Goal: Task Accomplishment & Management: Manage account settings

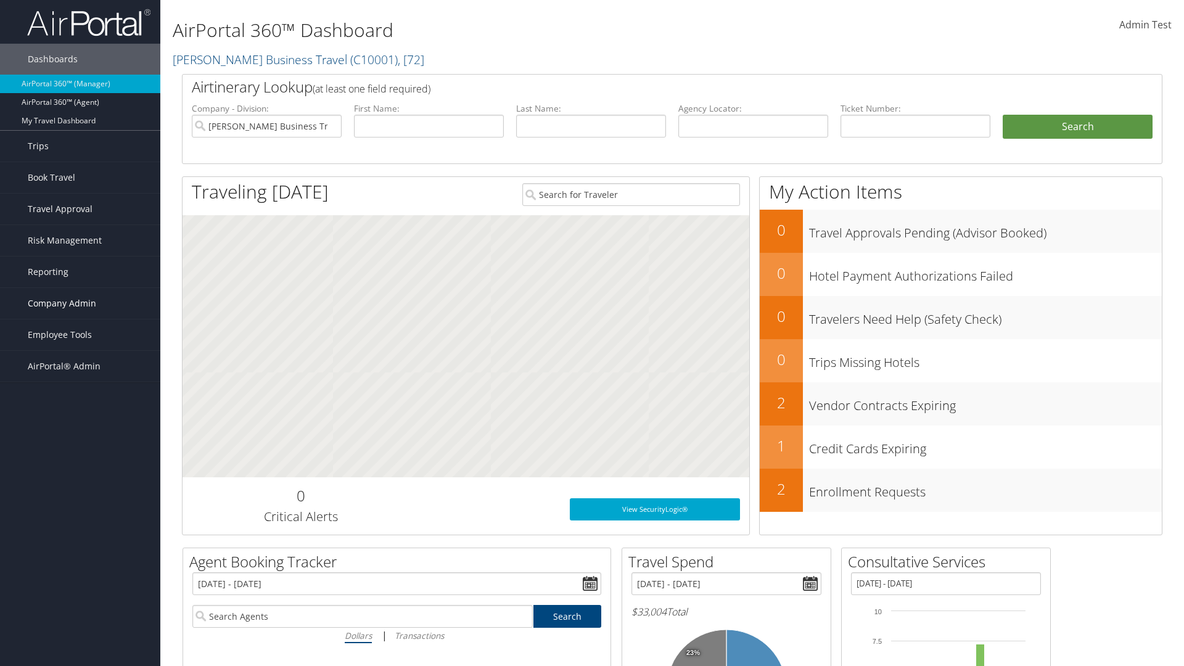
click at [80, 303] on span "Company Admin" at bounding box center [62, 303] width 68 height 31
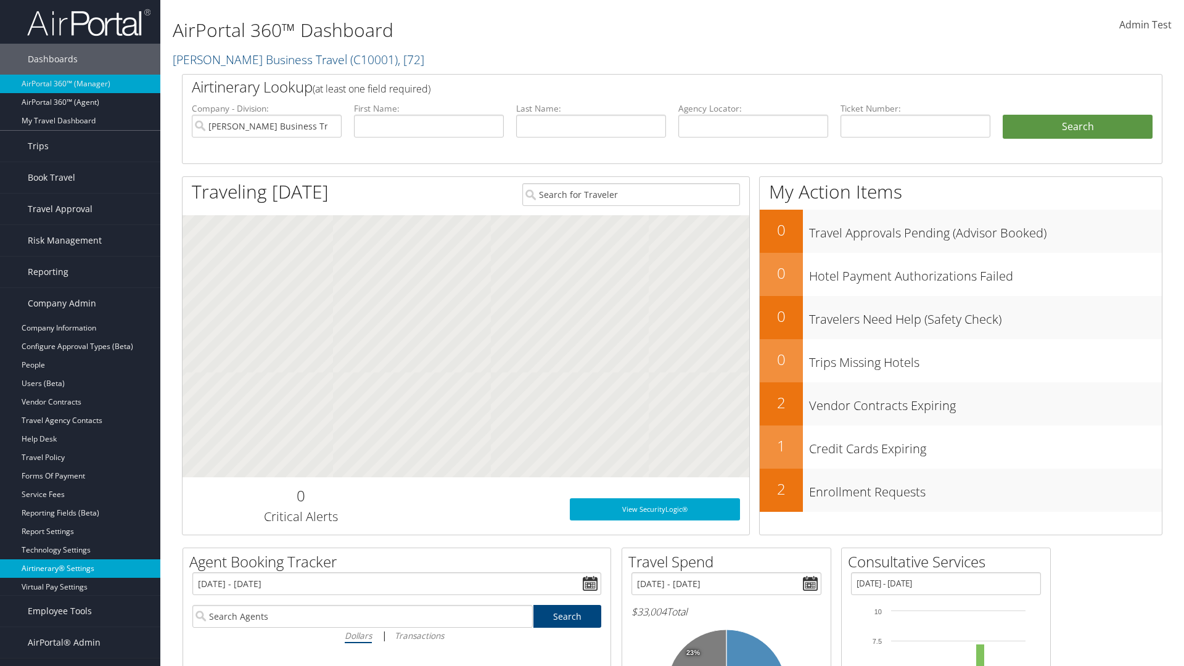
click at [80, 568] on link "Airtinerary® Settings" at bounding box center [80, 568] width 160 height 18
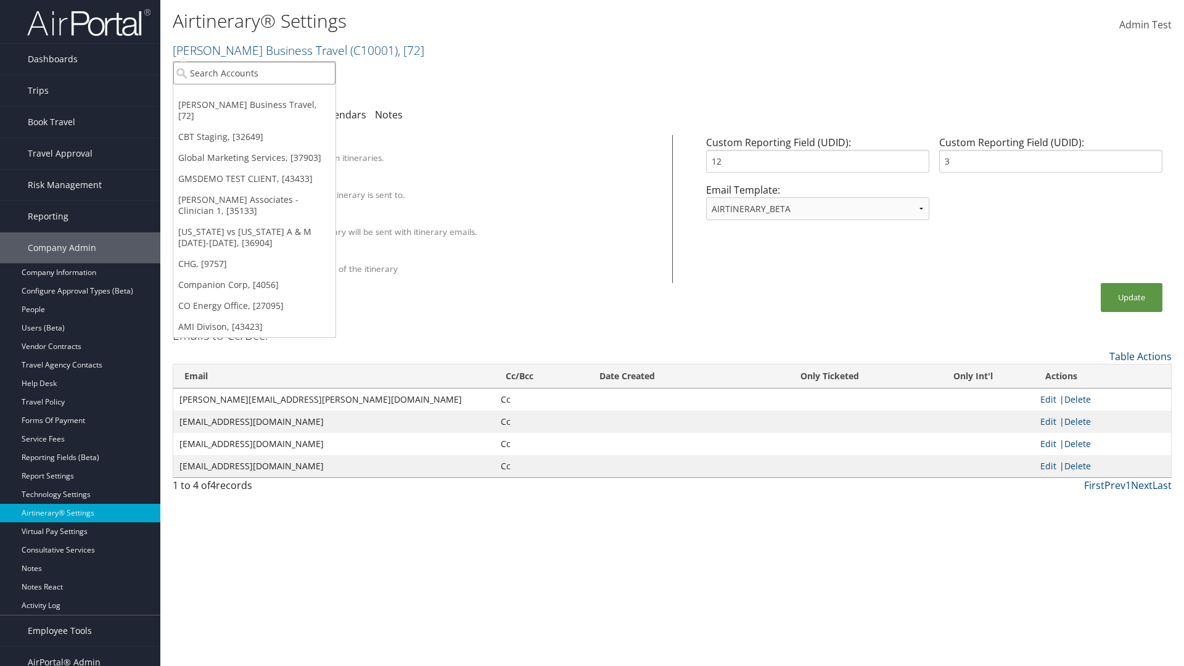
click at [254, 73] on input "search" at bounding box center [254, 73] width 162 height 23
type input "Global Marketing Services"
click at [266, 96] on div "Global Marketing Services (301946), [37903]" at bounding box center [265, 95] width 199 height 11
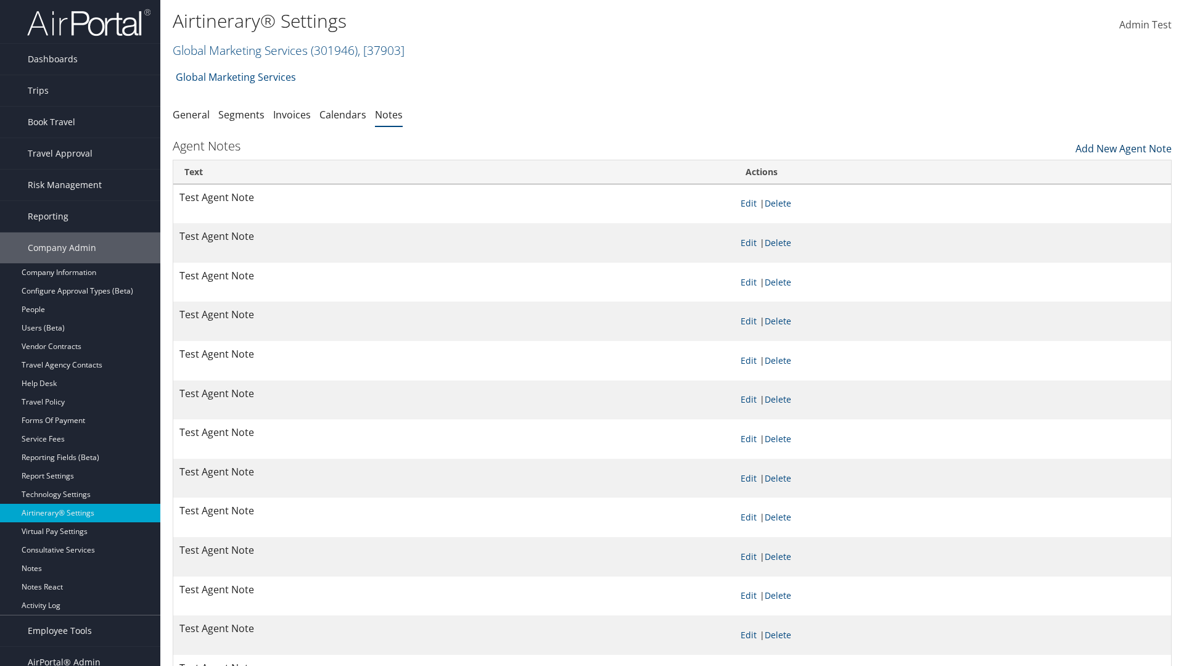
click at [1123, 146] on link "Add New Agent Note" at bounding box center [1123, 145] width 96 height 21
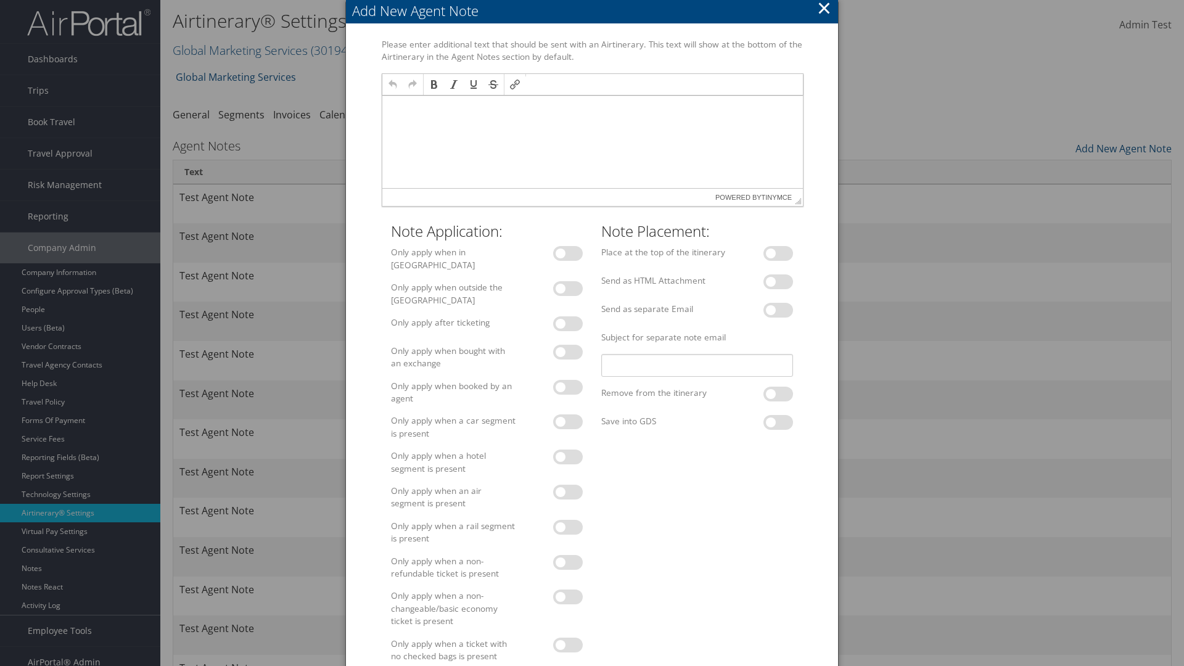
click at [591, 107] on p at bounding box center [592, 107] width 411 height 10
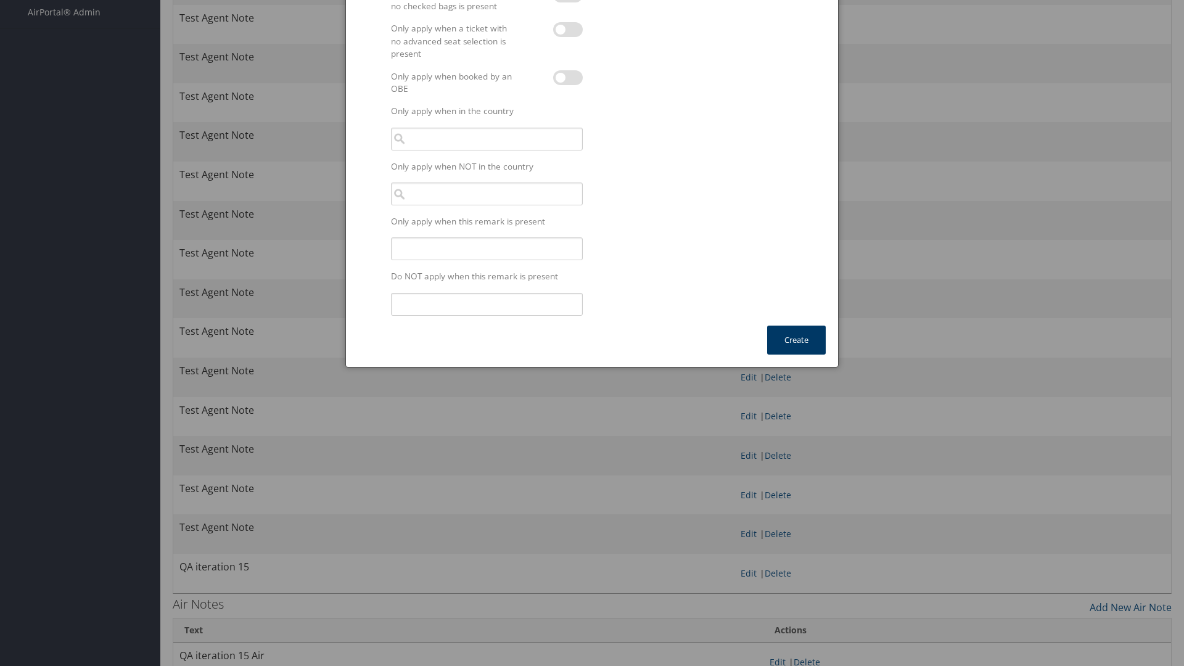
click at [796, 333] on button "Create" at bounding box center [796, 340] width 59 height 29
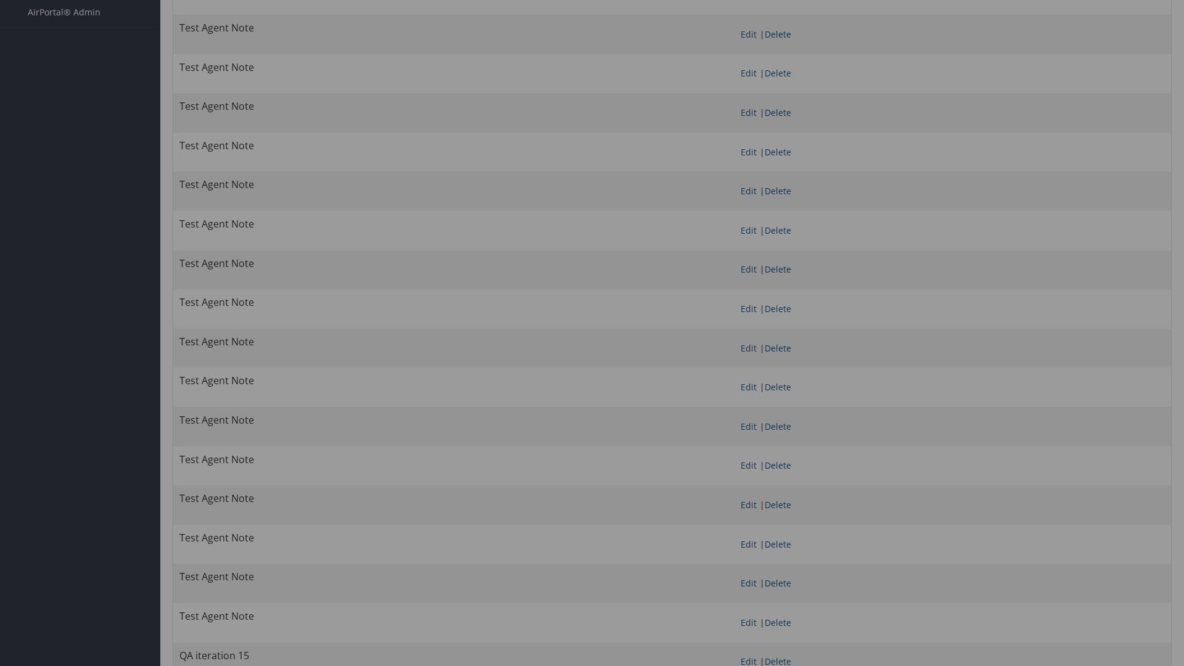
scroll to position [0, 0]
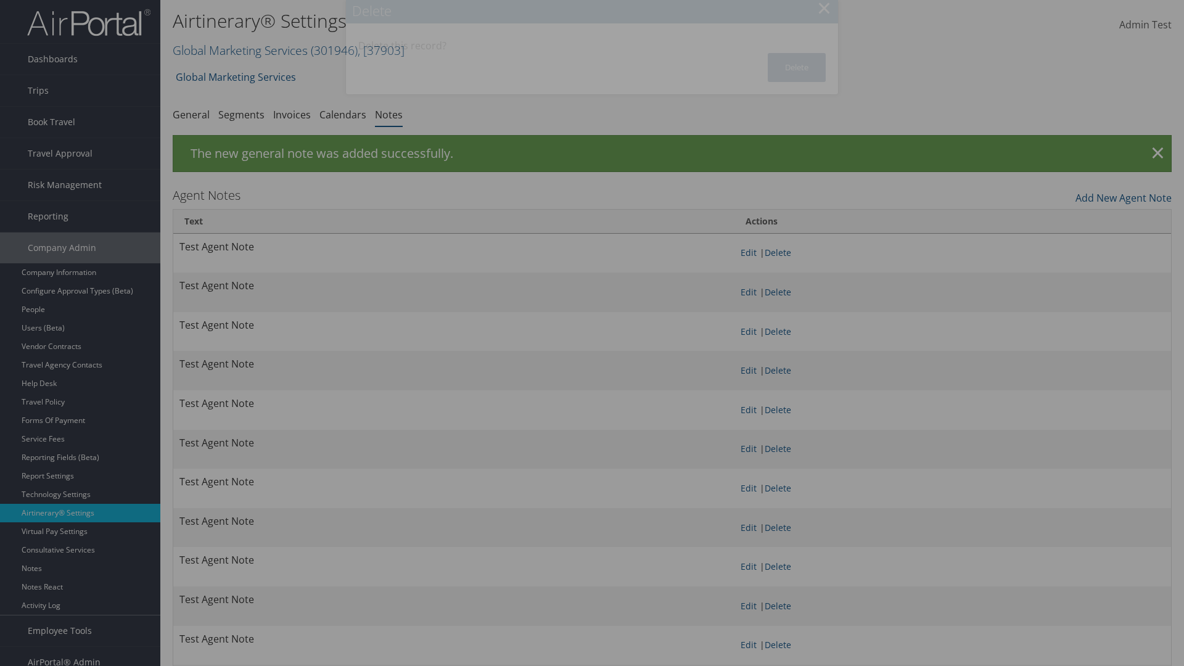
click at [797, 67] on button "Delete" at bounding box center [797, 67] width 58 height 29
